Goal: Find specific page/section: Find specific page/section

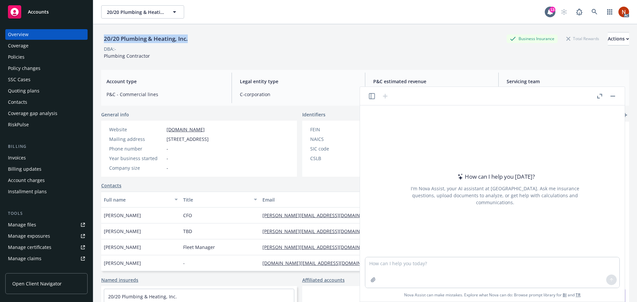
click at [609, 95] on button "button" at bounding box center [612, 96] width 8 height 8
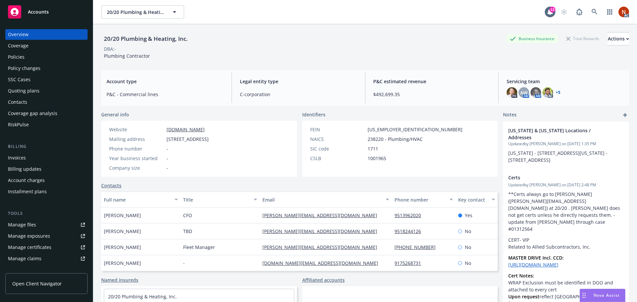
click at [286, 46] on div "DBA: -" at bounding box center [365, 48] width 528 height 7
